Goal: Check status: Check status

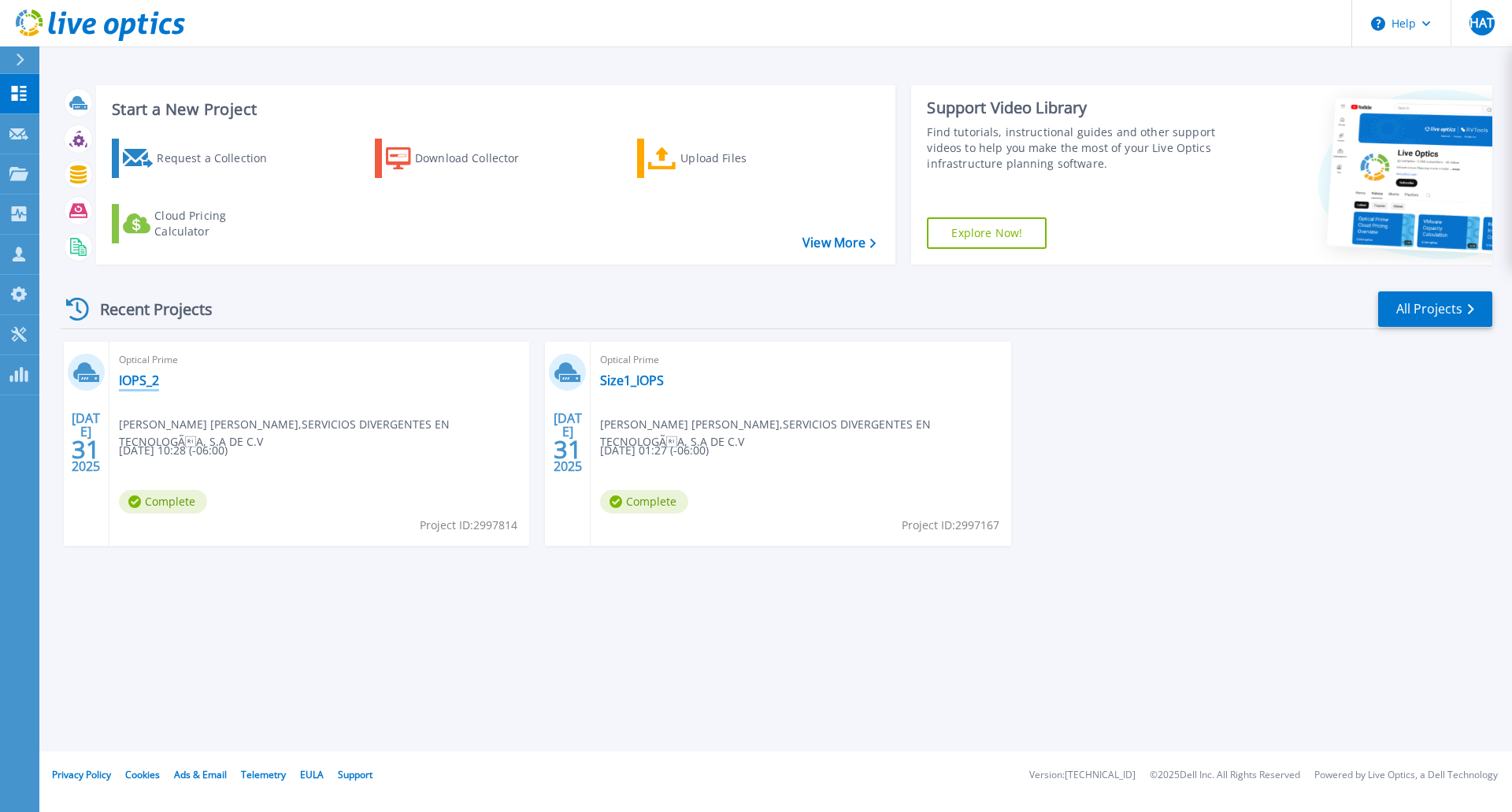
click at [154, 384] on link "IOPS_2" at bounding box center [139, 380] width 40 height 16
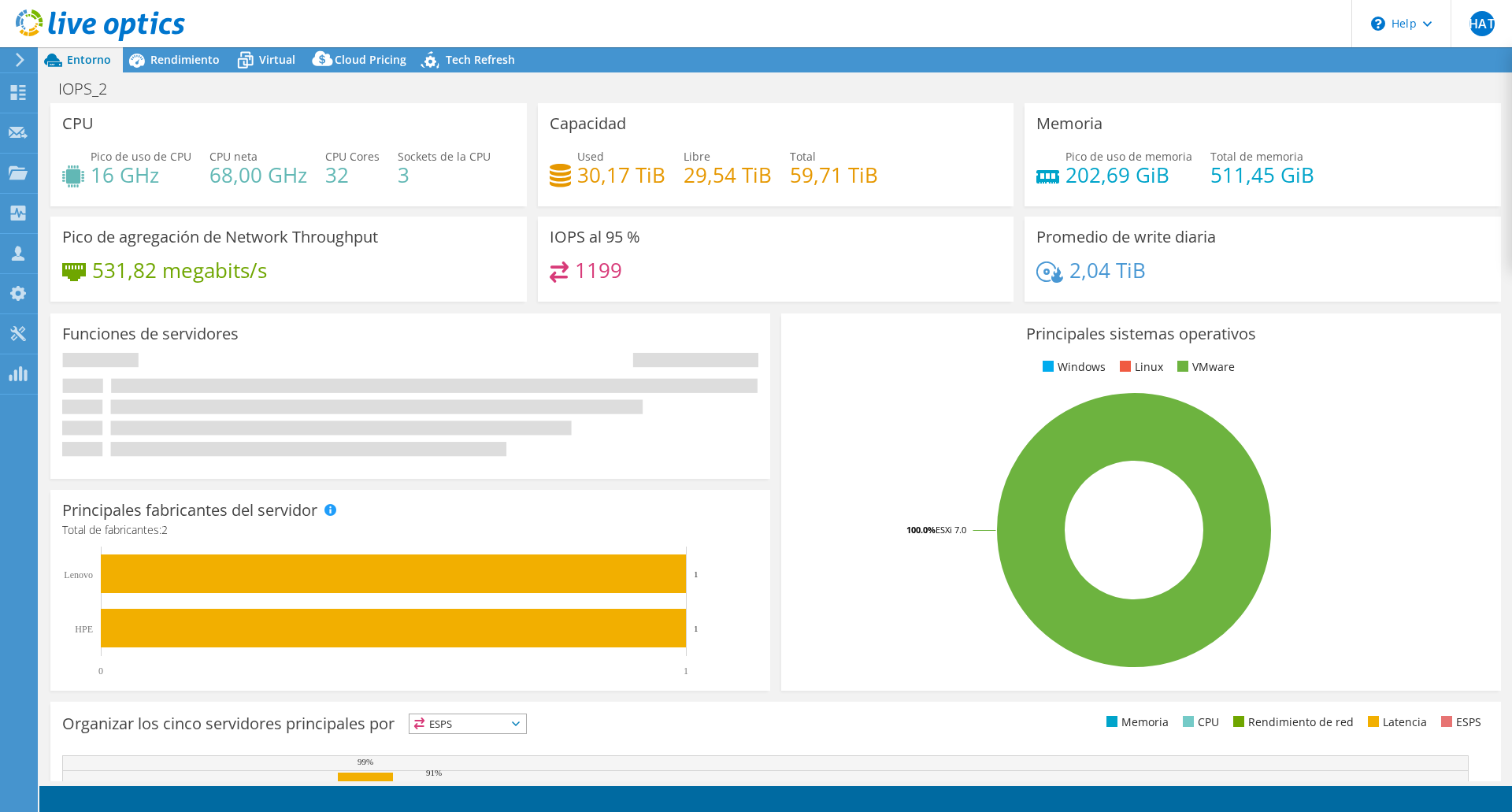
select select "USD"
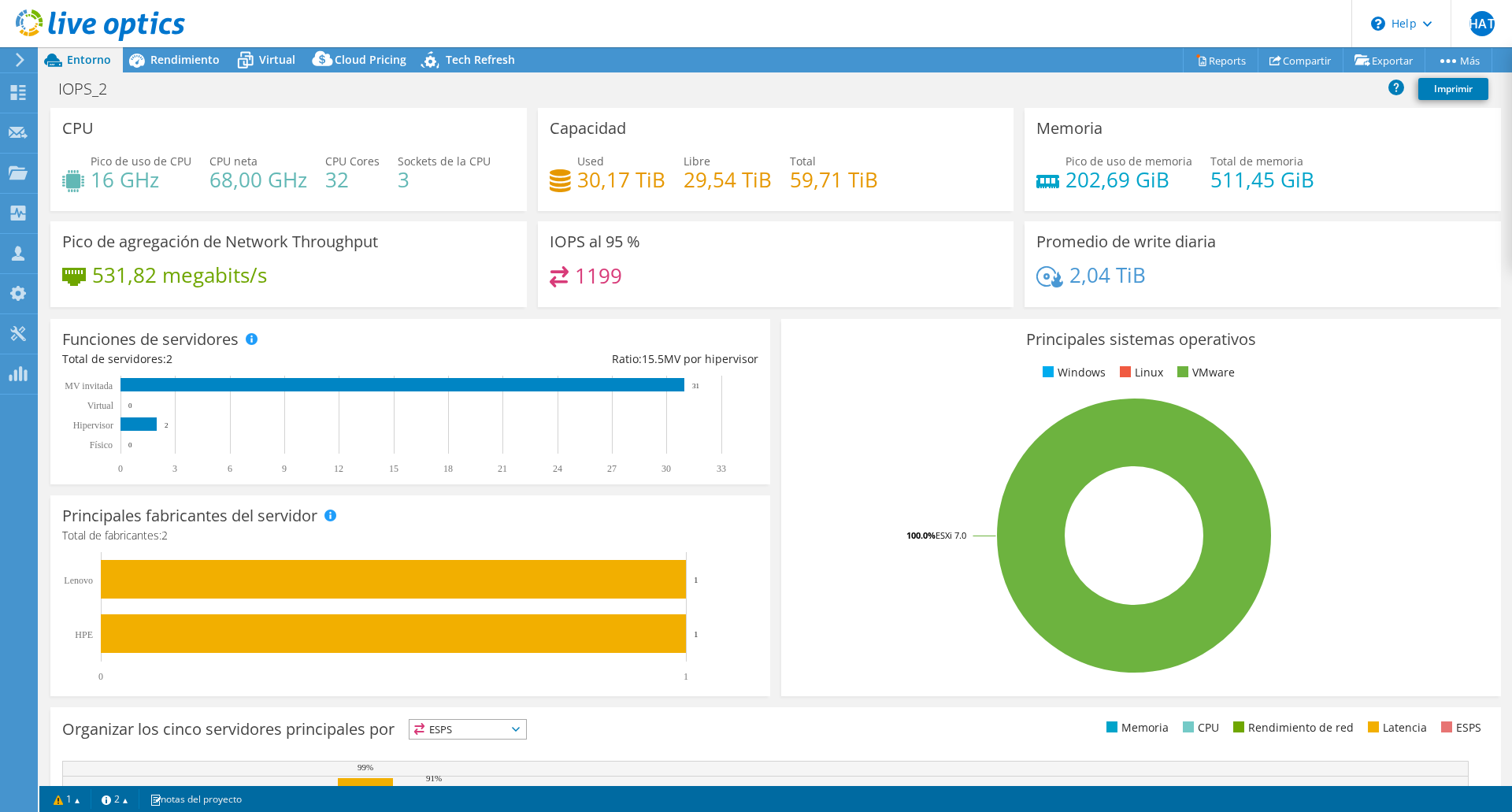
click at [23, 55] on icon at bounding box center [20, 60] width 12 height 14
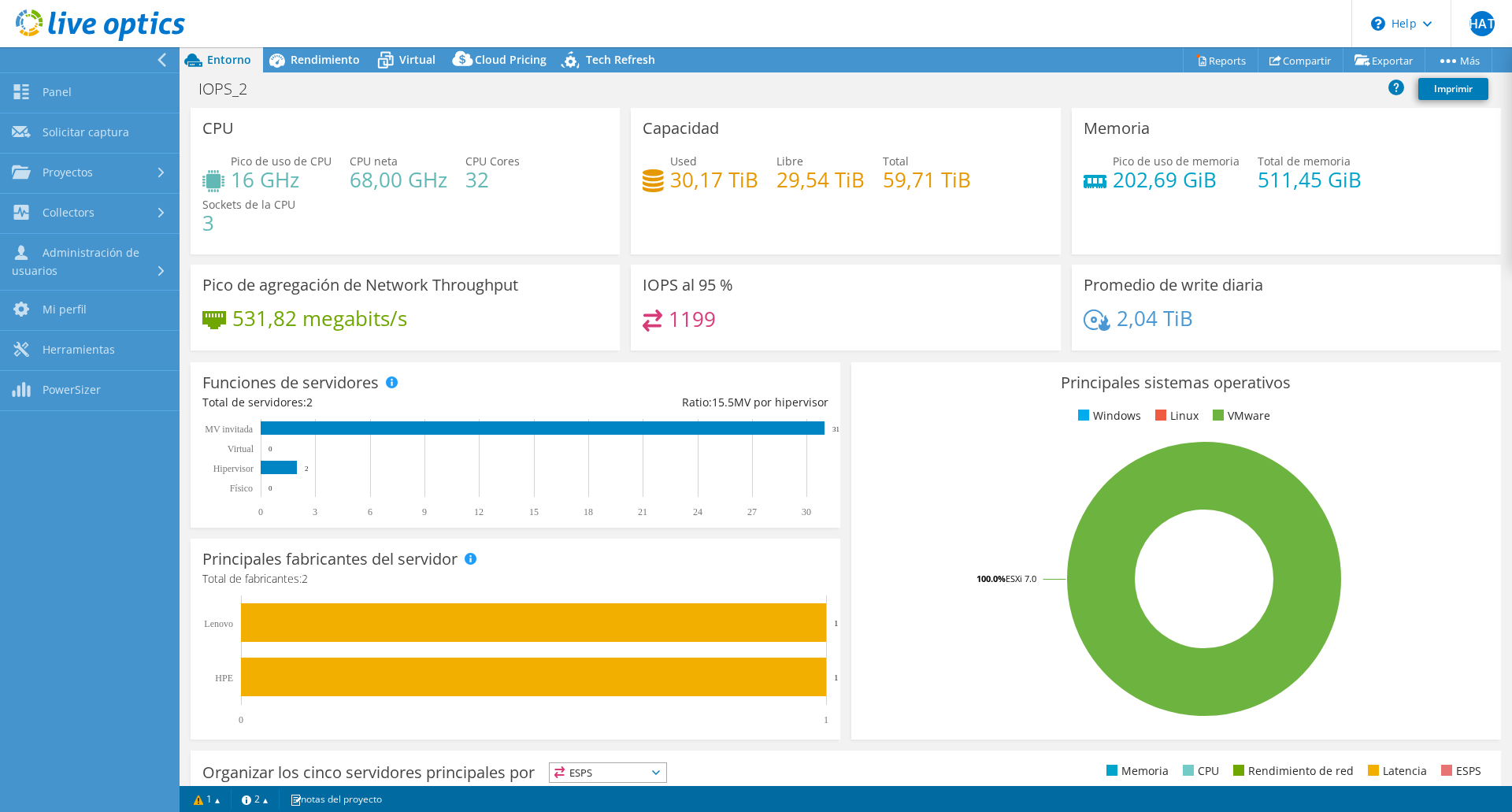
click at [165, 54] on use at bounding box center [162, 60] width 8 height 14
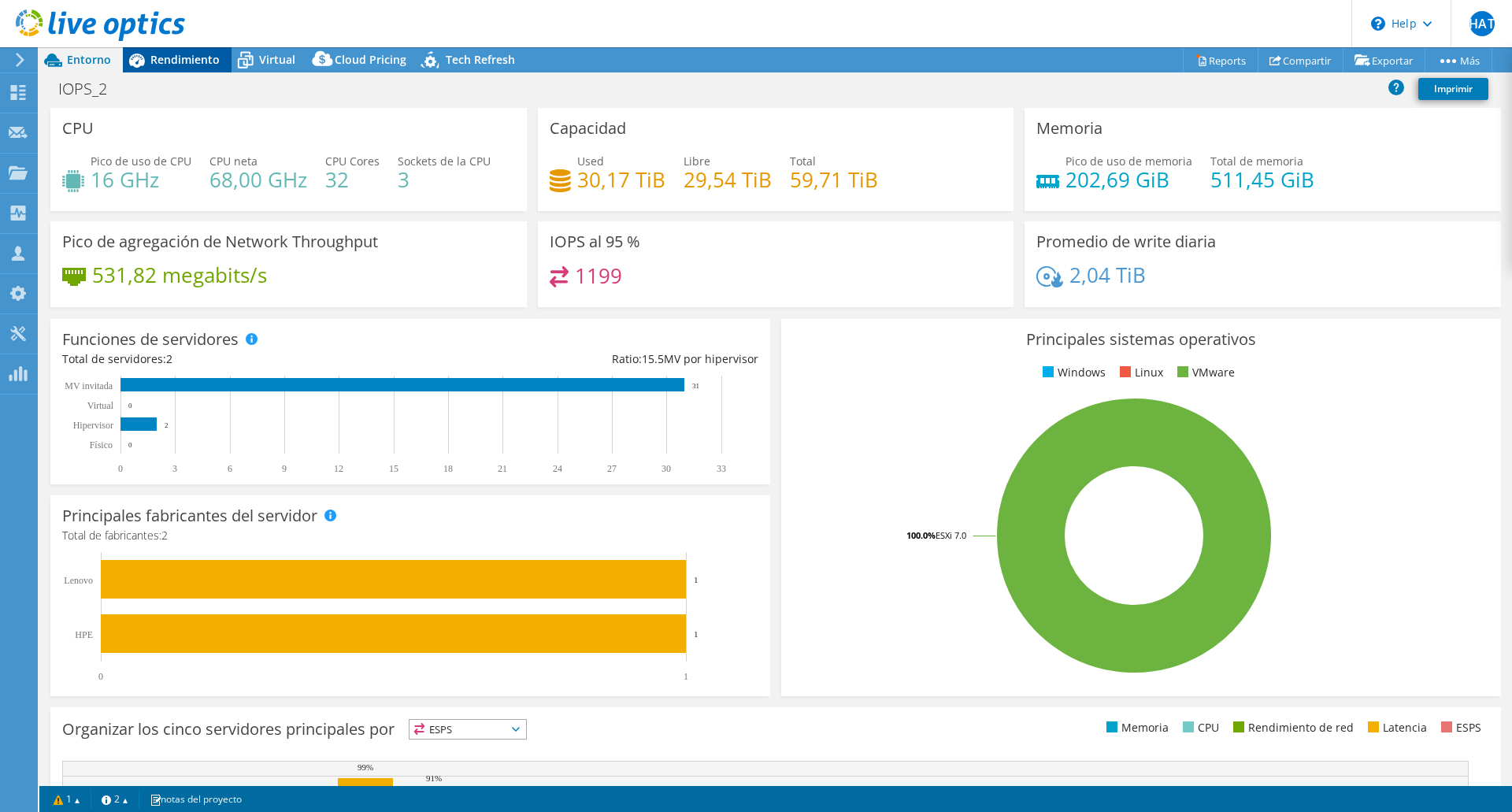
click at [181, 63] on span "Rendimiento" at bounding box center [185, 60] width 70 height 15
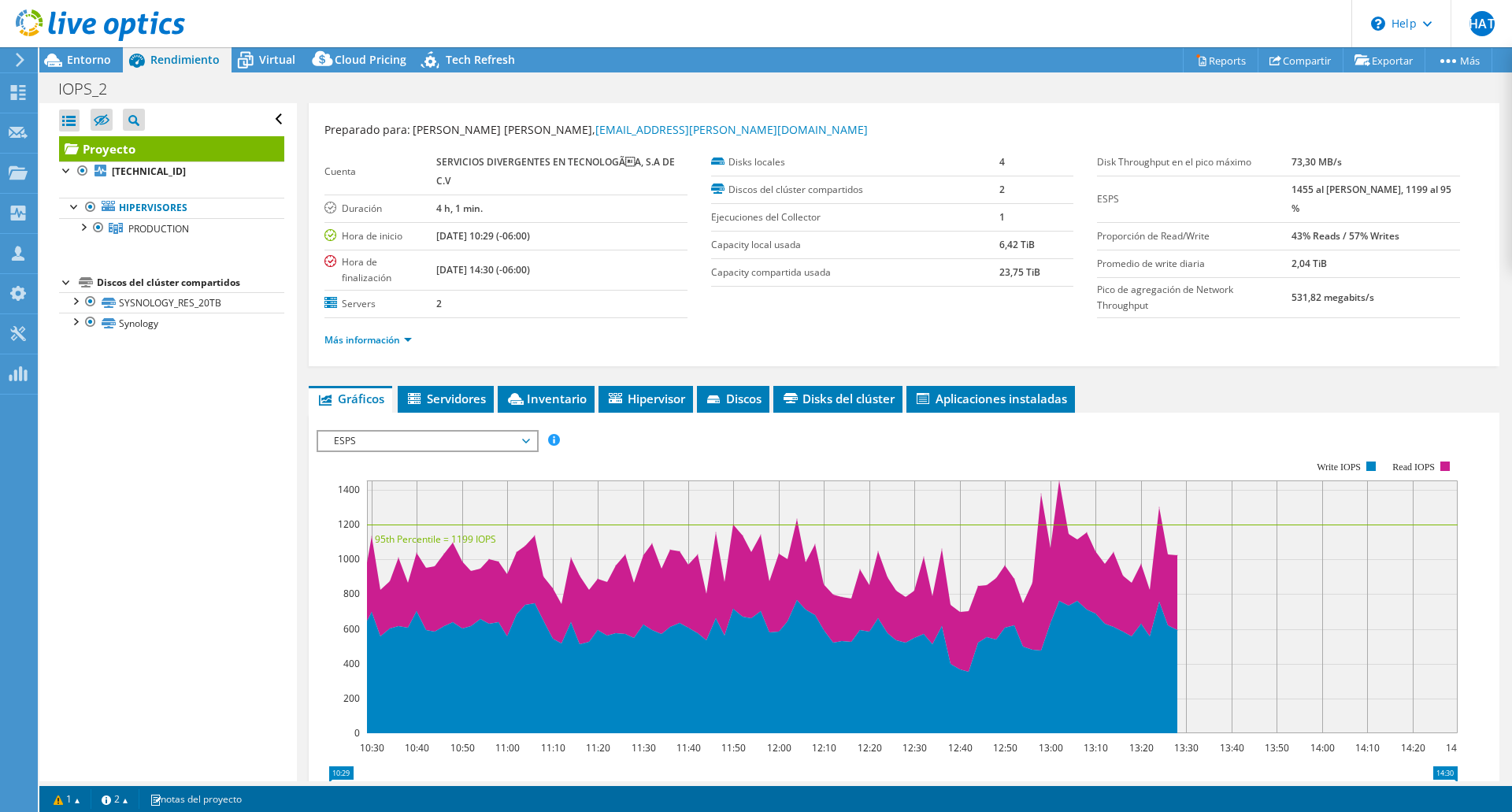
scroll to position [39, 0]
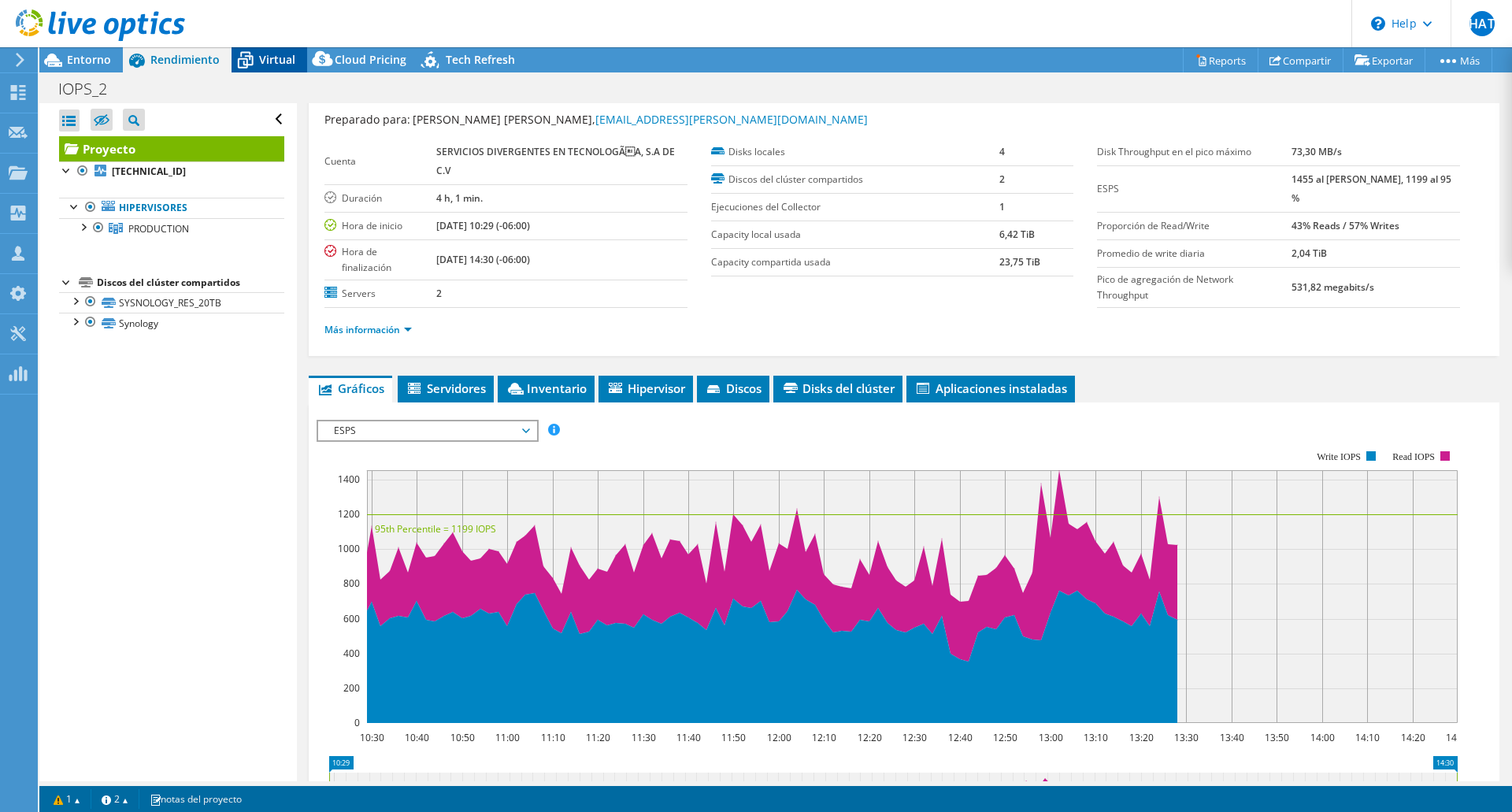
click at [282, 63] on span "Virtual" at bounding box center [277, 60] width 36 height 15
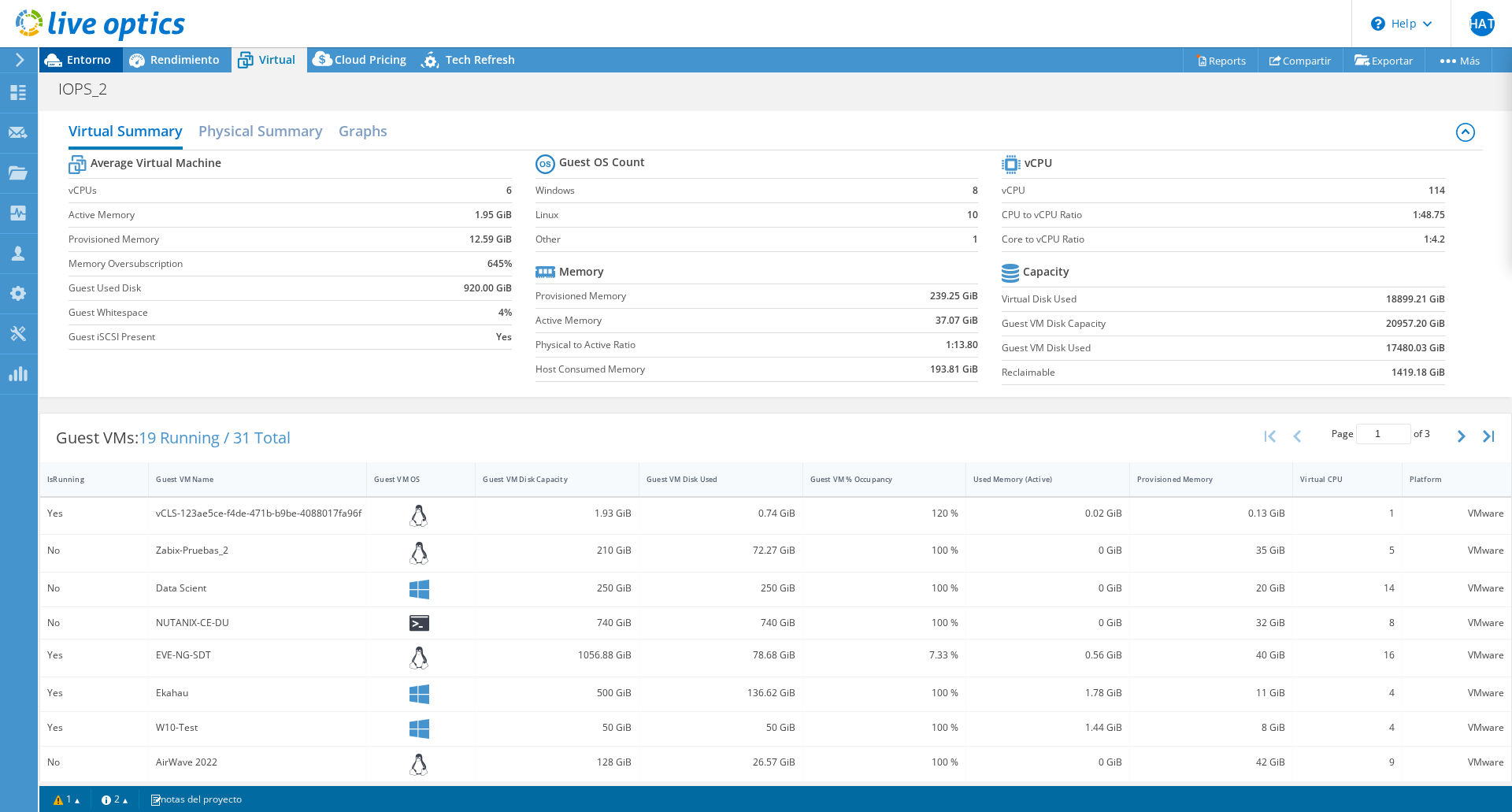
click at [98, 61] on span "Entorno" at bounding box center [89, 60] width 44 height 15
